Goal: Task Accomplishment & Management: Manage account settings

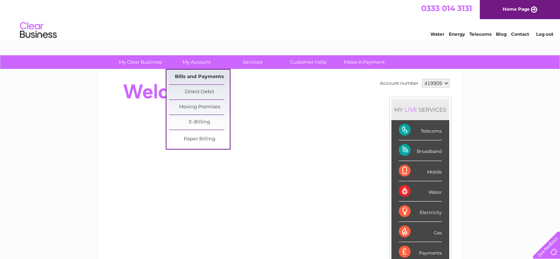
click at [196, 77] on link "Bills and Payments" at bounding box center [199, 77] width 61 height 15
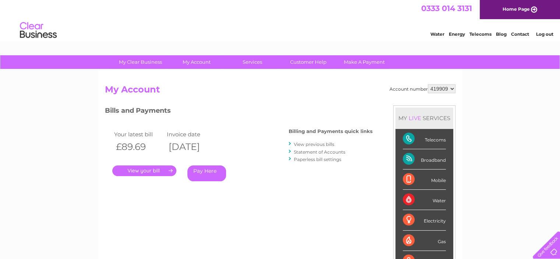
click at [145, 171] on link "." at bounding box center [144, 170] width 64 height 11
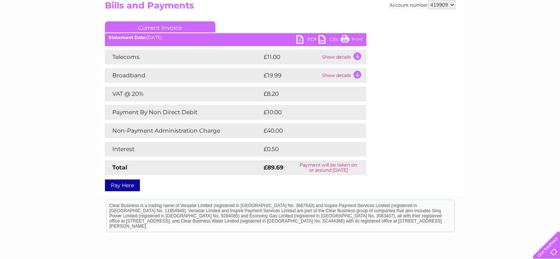
scroll to position [91, 0]
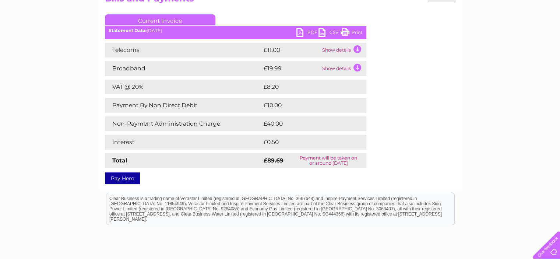
click at [311, 31] on link "PDF" at bounding box center [307, 33] width 22 height 11
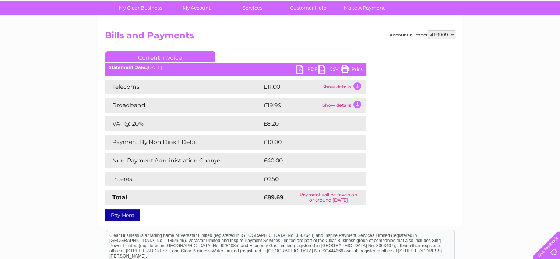
scroll to position [17, 0]
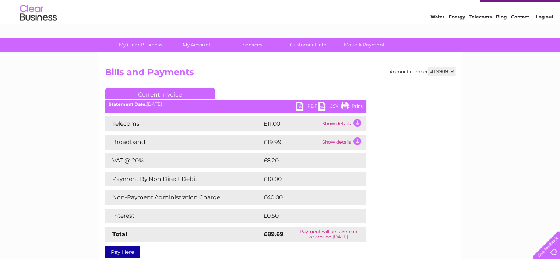
click at [327, 143] on td "Show details" at bounding box center [343, 142] width 46 height 15
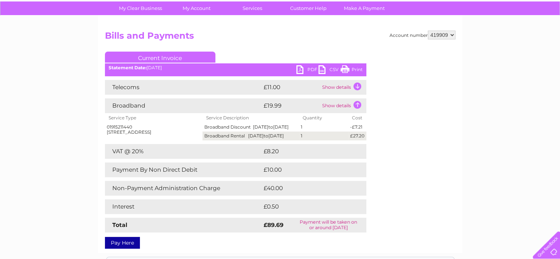
scroll to position [59, 0]
